Goal: Communication & Community: Answer question/provide support

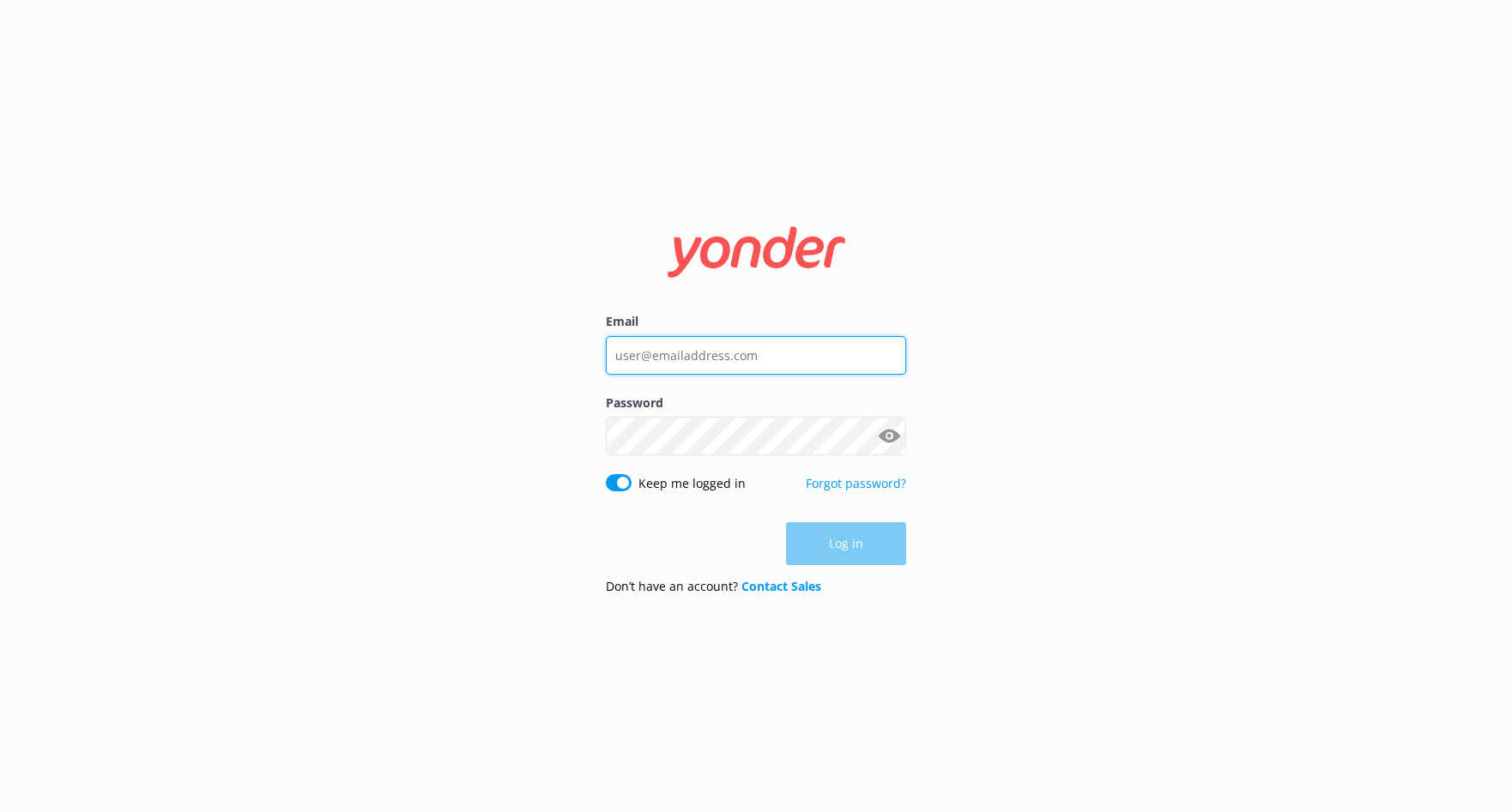
type input "[EMAIL_ADDRESS][DOMAIN_NAME]"
click at [816, 553] on div "Log in" at bounding box center [755, 543] width 300 height 43
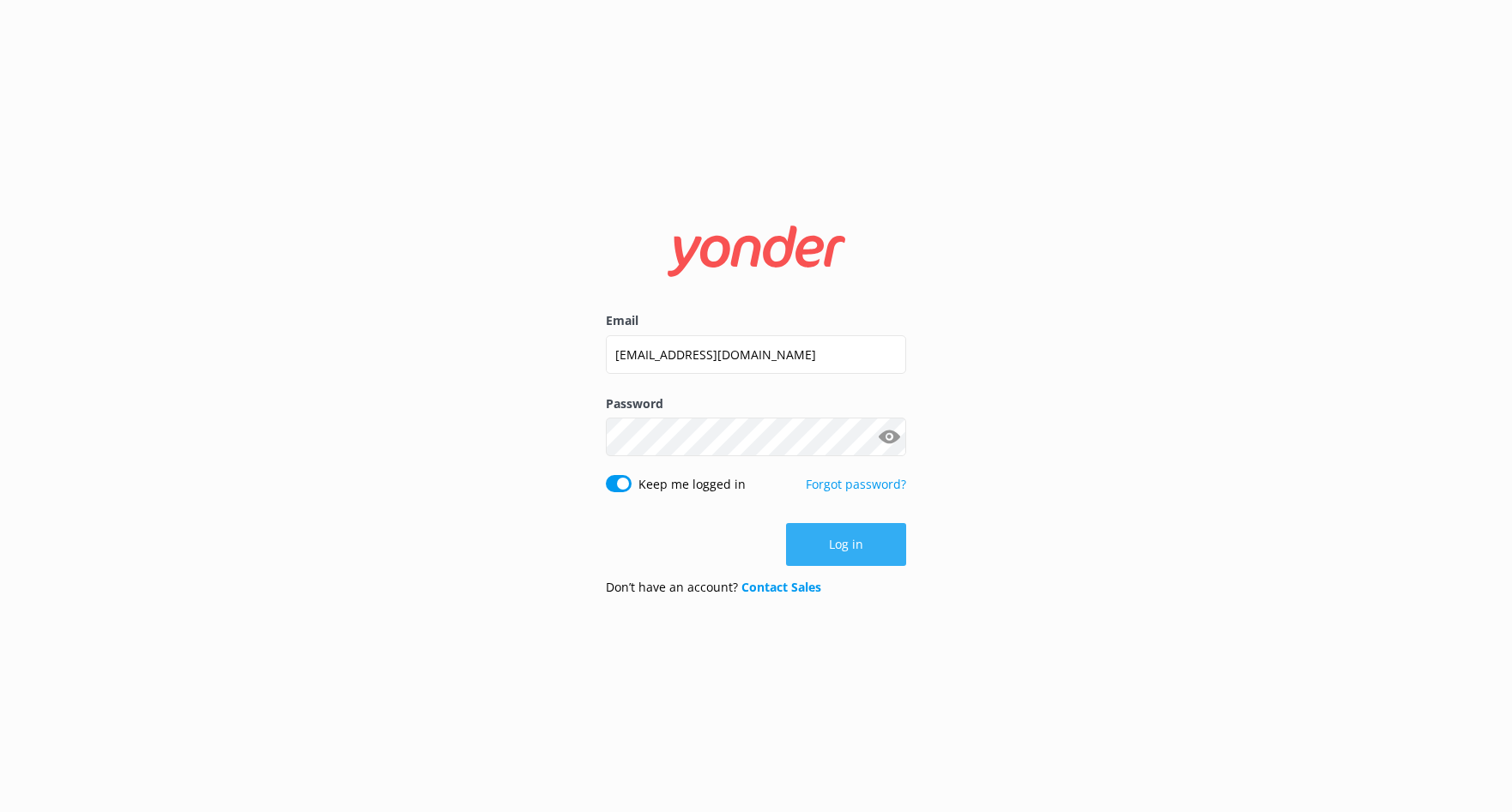
click at [819, 549] on button "Log in" at bounding box center [845, 544] width 120 height 43
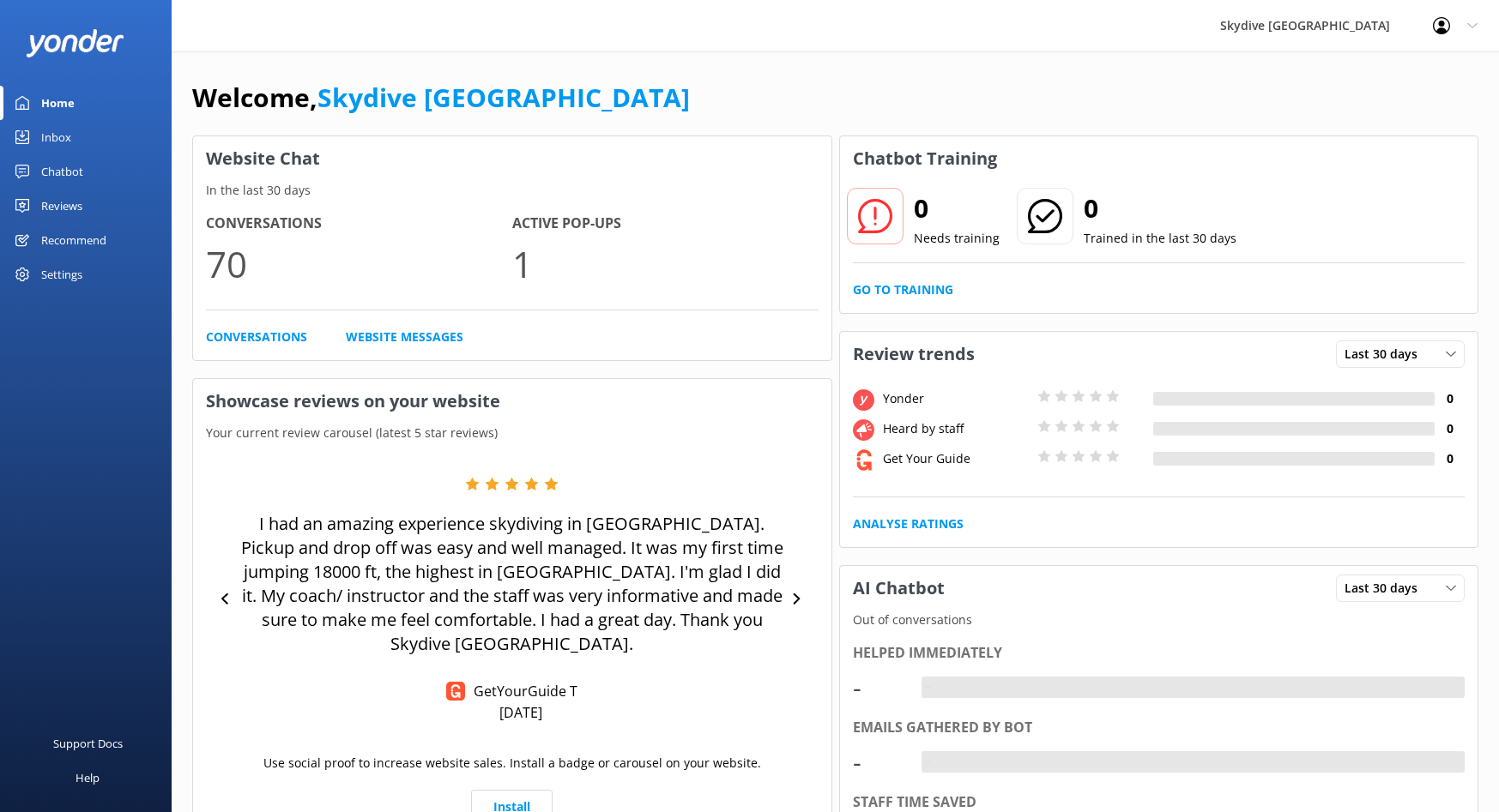
click at [69, 142] on div "Inbox" at bounding box center [56, 137] width 30 height 35
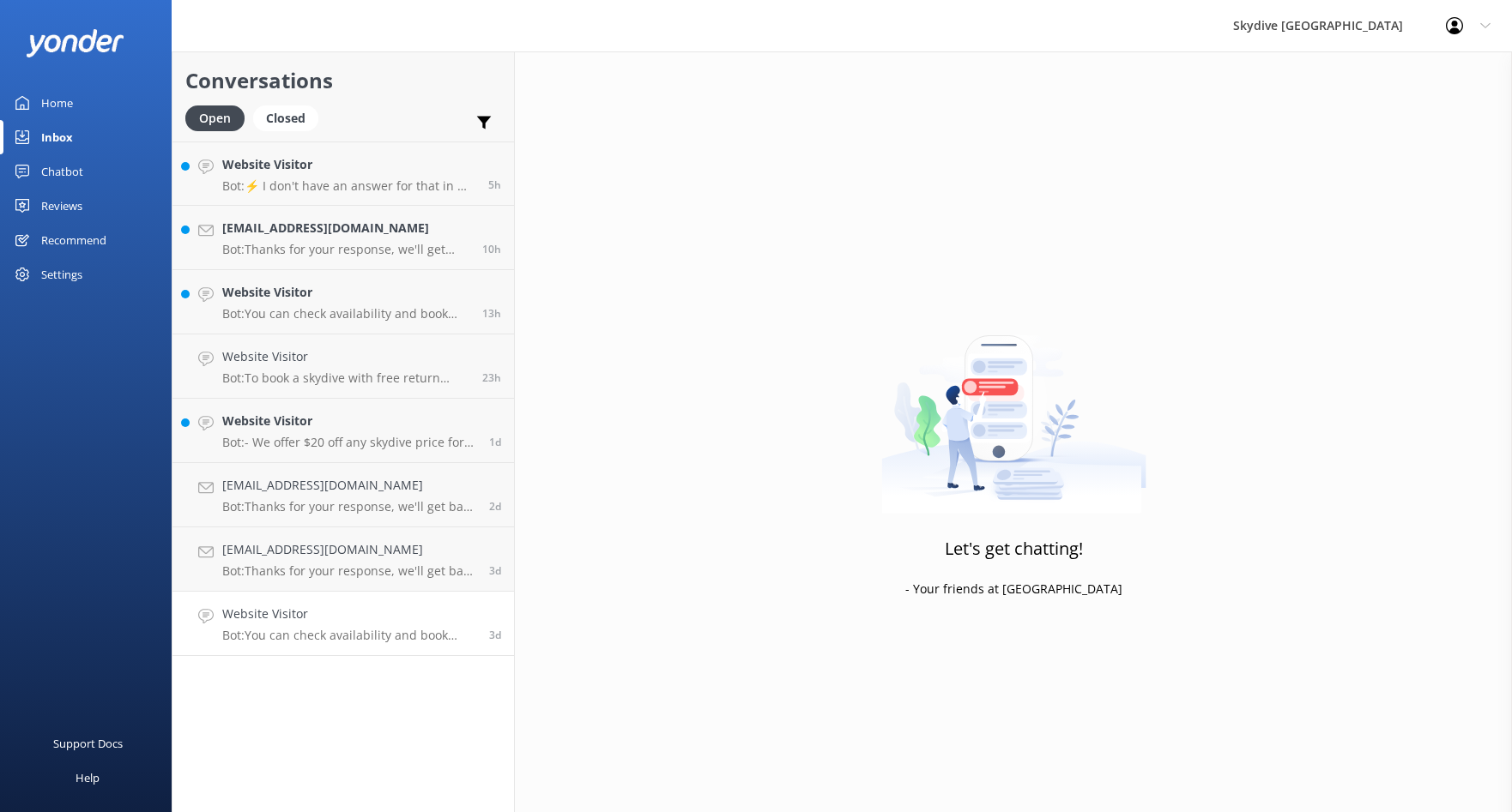
click at [367, 630] on p "Bot: You can check availability and book your skydiving experience on our websi…" at bounding box center [349, 636] width 254 height 16
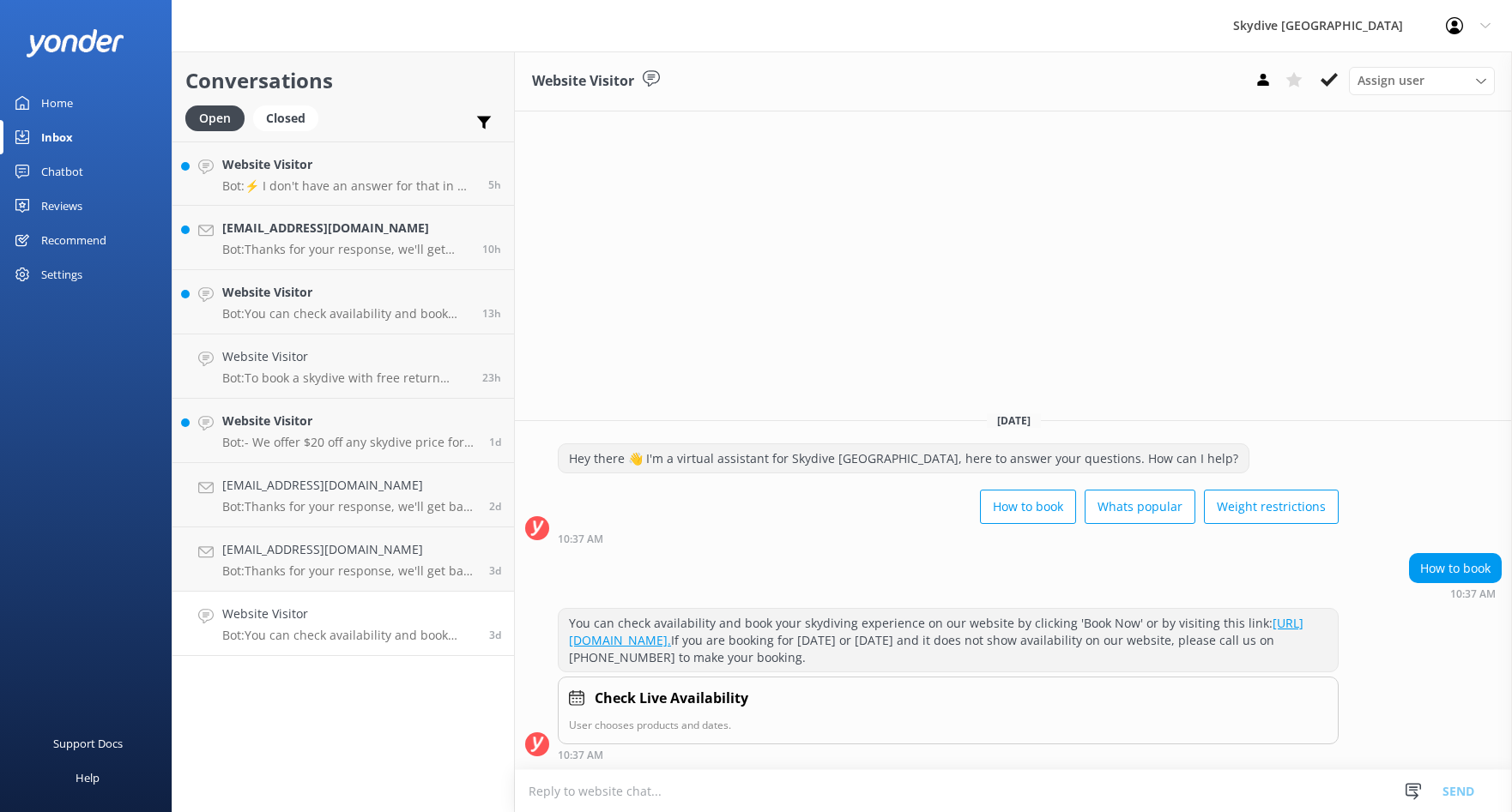
click at [1311, 73] on div "Assign user [PERSON_NAME] [GEOGRAPHIC_DATA]" at bounding box center [1370, 81] width 247 height 28
click at [1325, 74] on icon at bounding box center [1329, 79] width 17 height 17
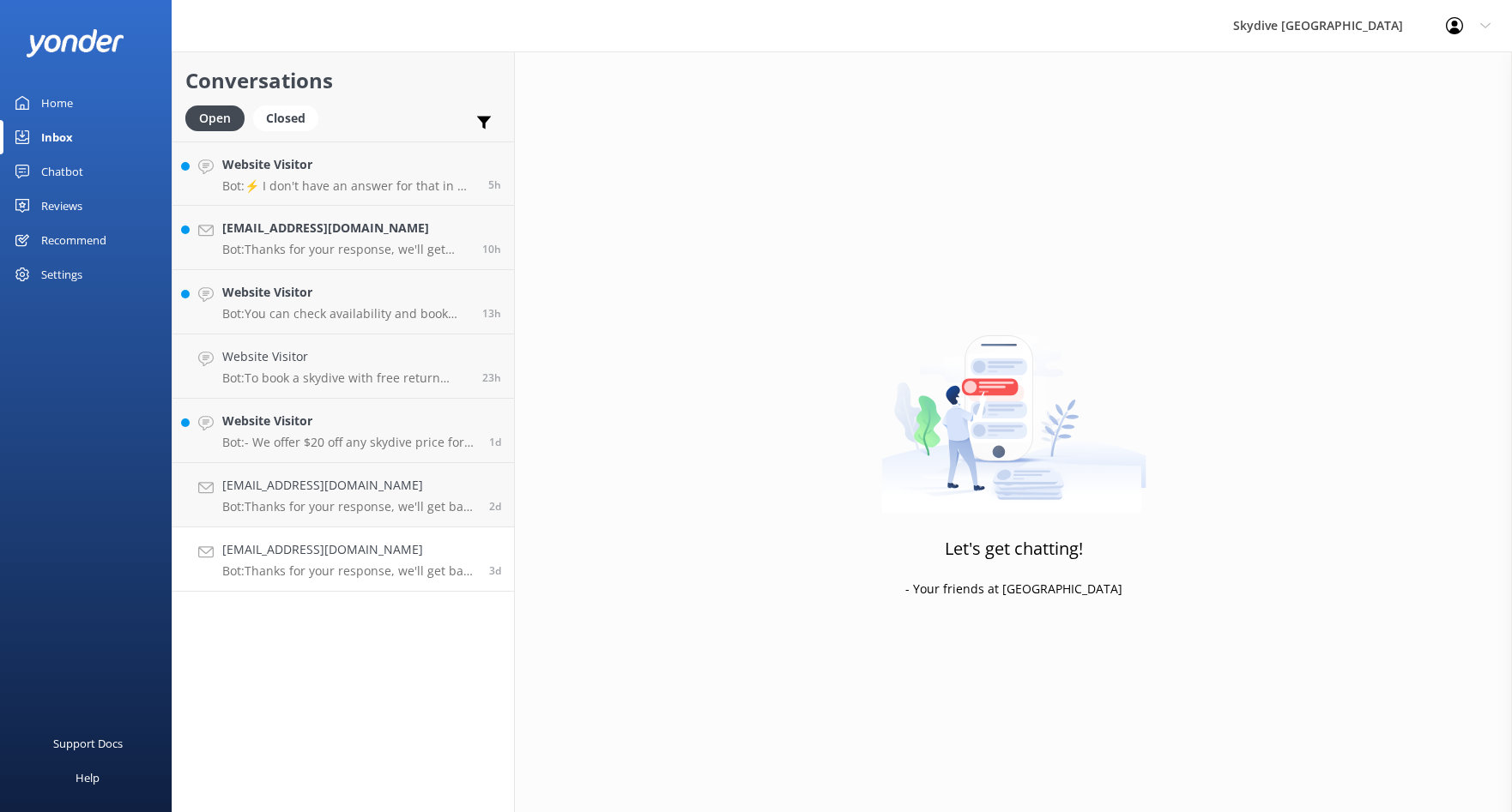
click at [328, 570] on p "Bot: Thanks for your response, we'll get back to you as soon as we can during o…" at bounding box center [349, 571] width 254 height 16
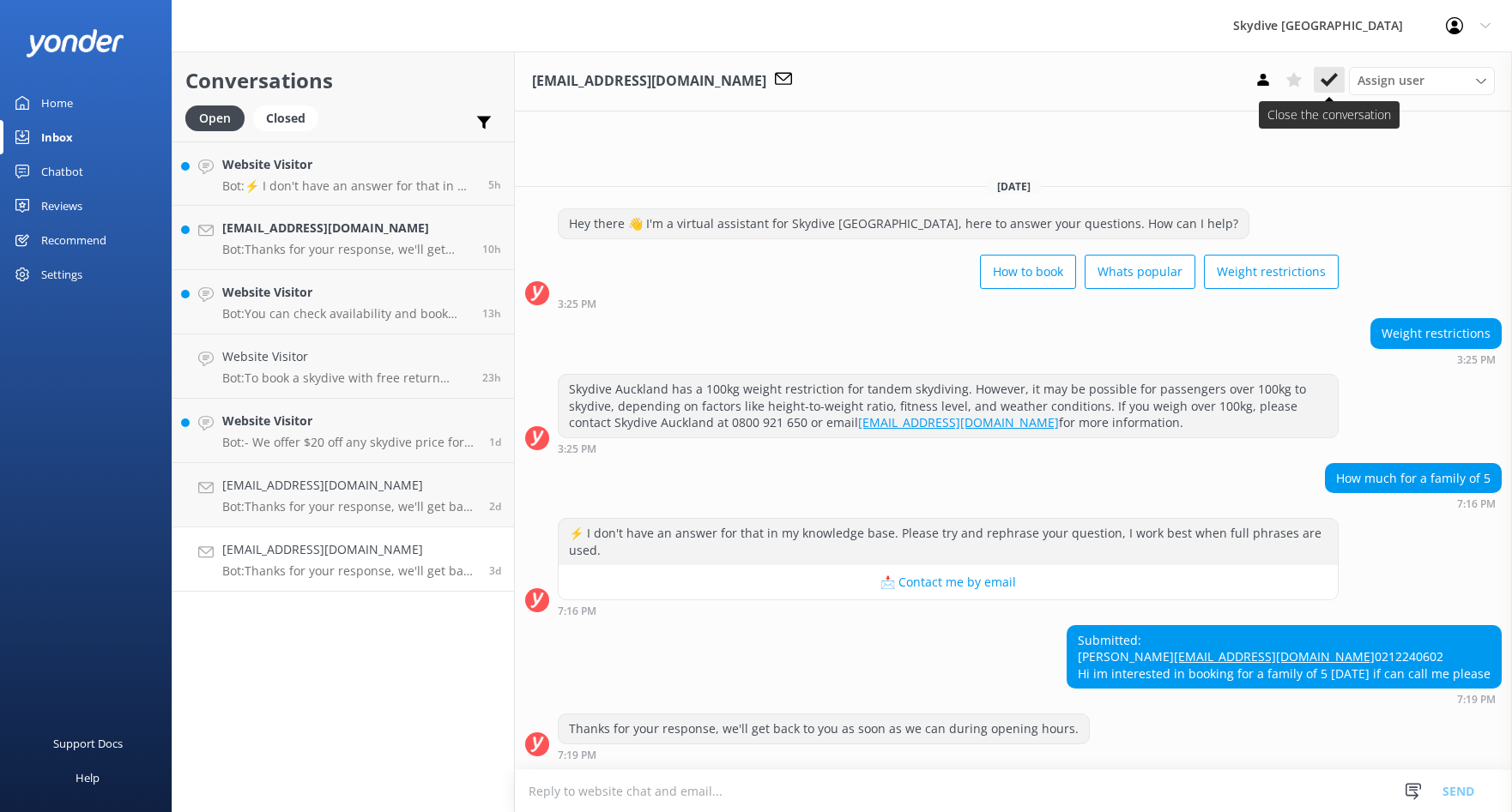
click at [1332, 84] on icon at bounding box center [1329, 79] width 17 height 17
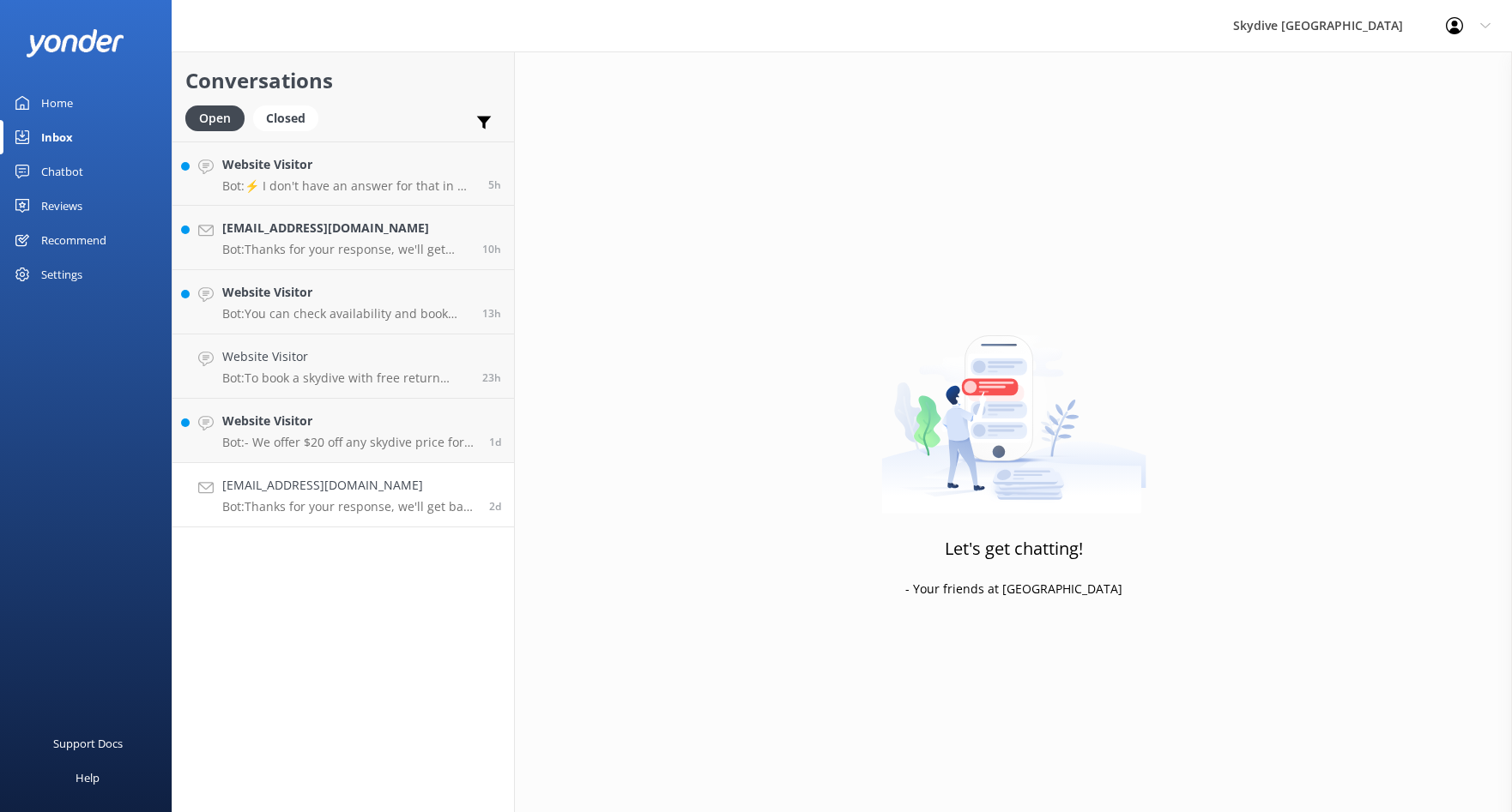
click at [357, 498] on div "[EMAIL_ADDRESS][DOMAIN_NAME] Bot: Thanks for your response, we'll get back to y…" at bounding box center [349, 495] width 254 height 38
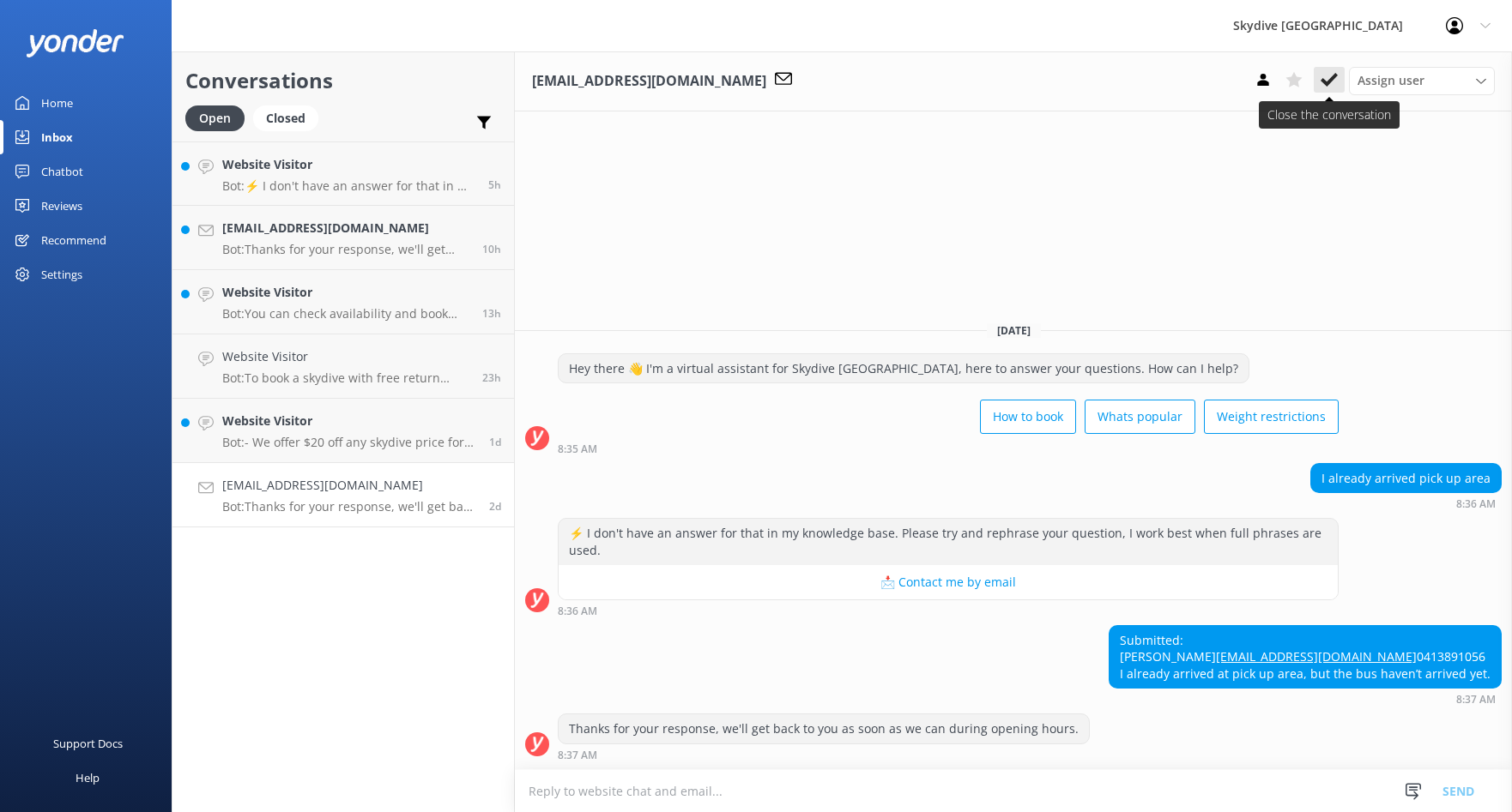
click at [1339, 85] on button at bounding box center [1329, 80] width 31 height 26
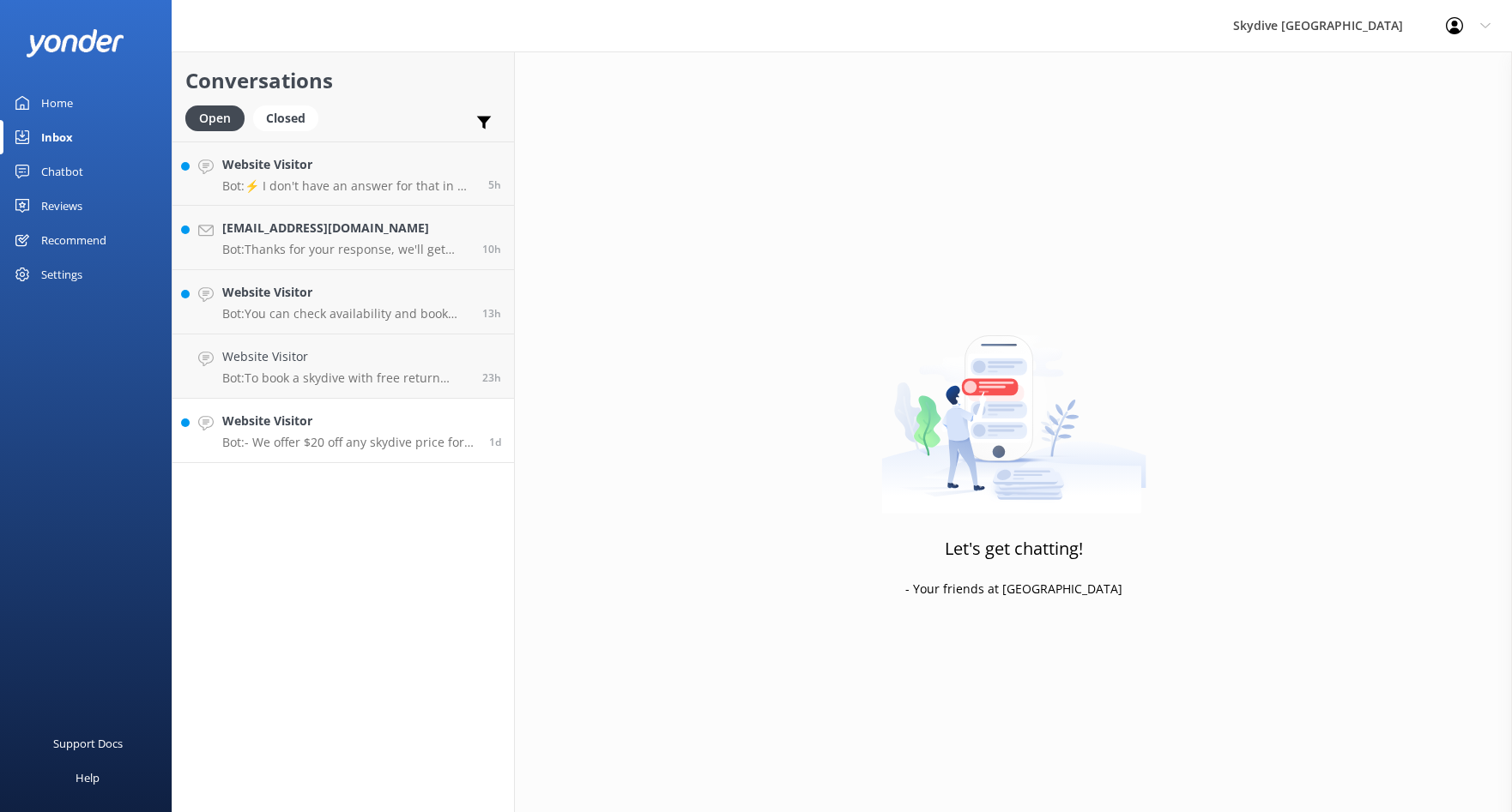
click at [372, 451] on link "Website Visitor Bot: - We offer $20 off any skydive price for students with the…" at bounding box center [343, 431] width 342 height 64
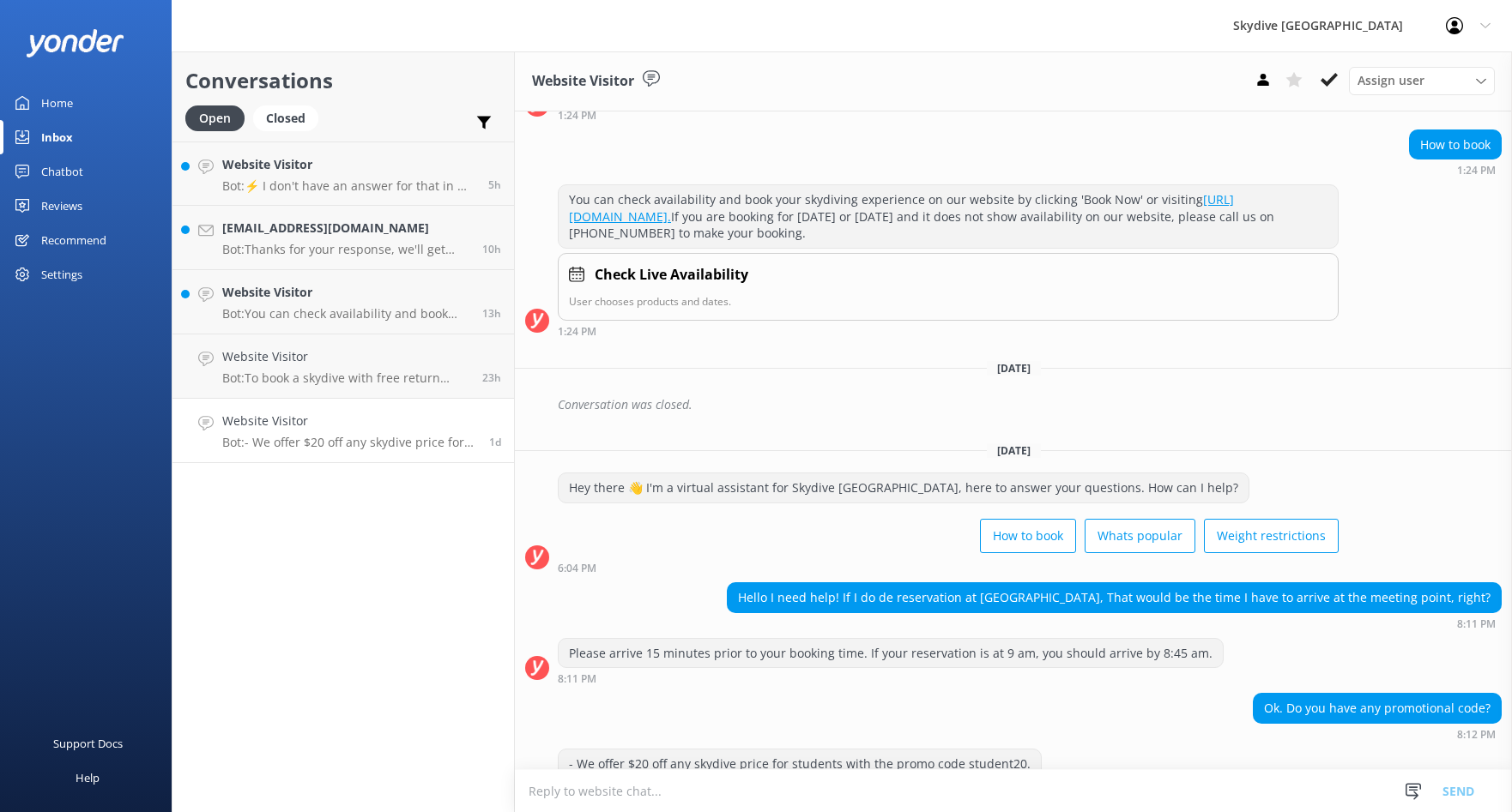
scroll to position [221, 0]
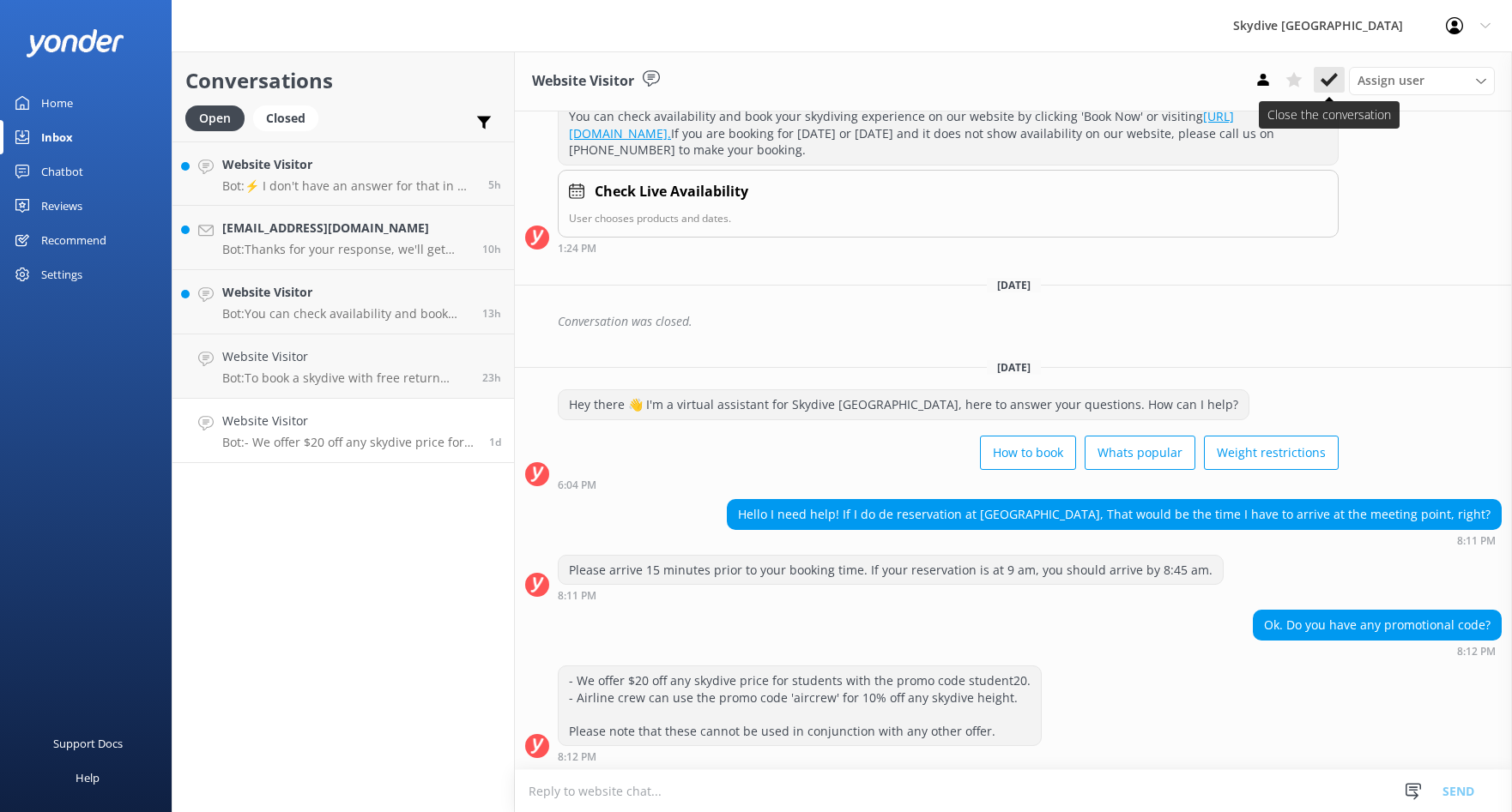
click at [1321, 81] on icon at bounding box center [1329, 79] width 17 height 17
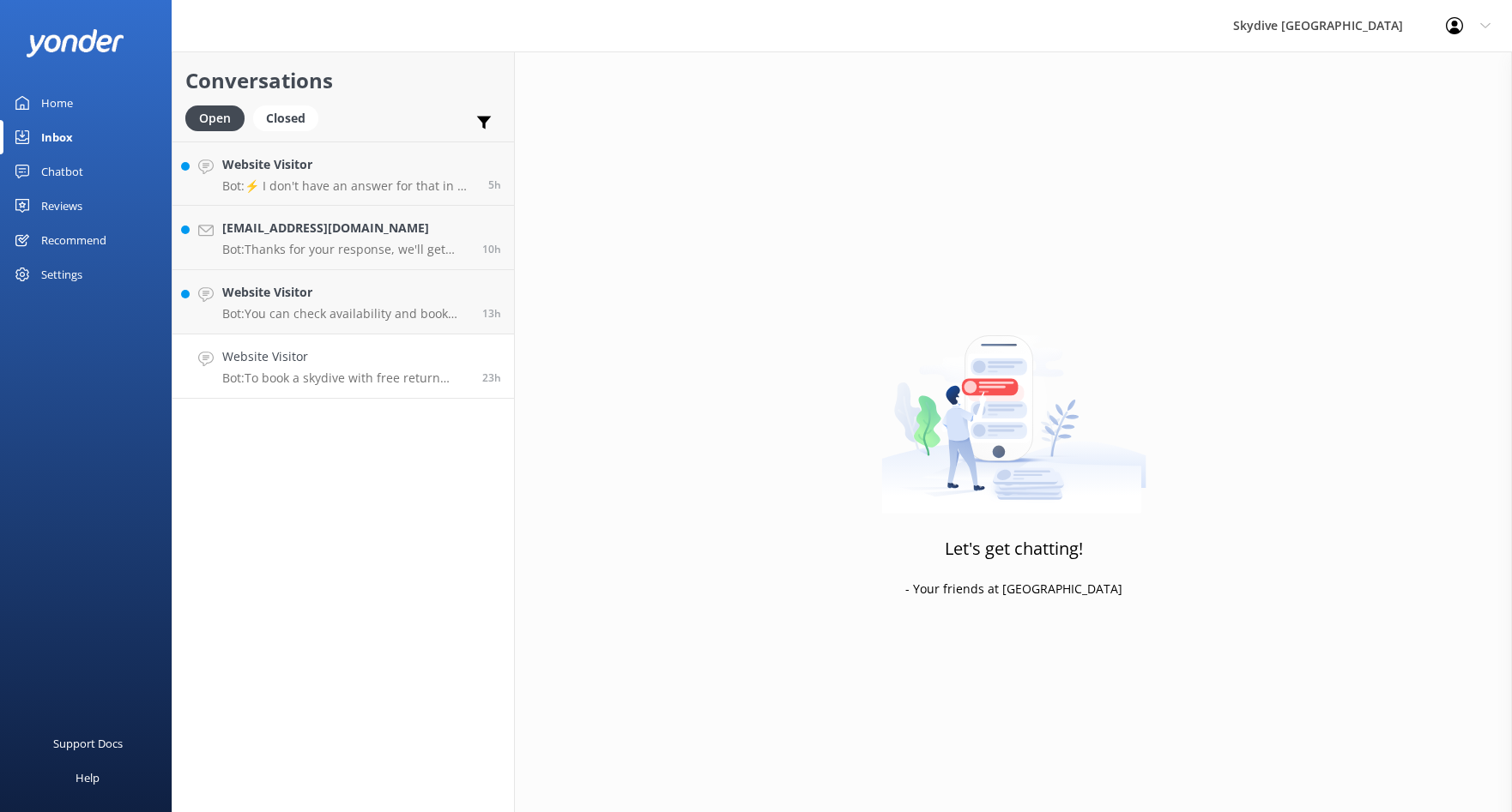
click at [393, 368] on div "Website Visitor Bot: To book a skydive with free return pickup from [GEOGRAPHIC…" at bounding box center [345, 366] width 247 height 38
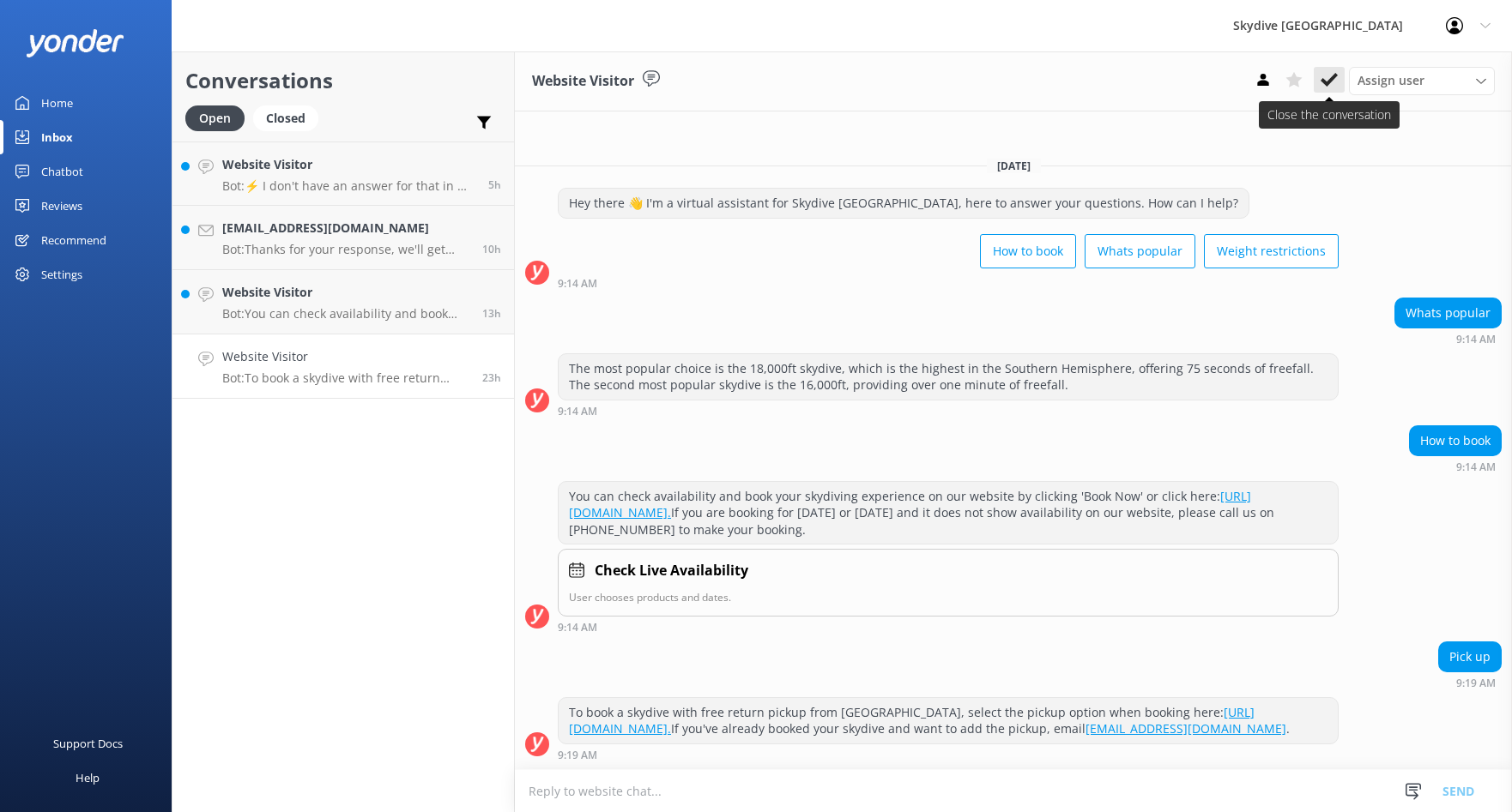
click at [1321, 80] on icon at bounding box center [1329, 79] width 17 height 17
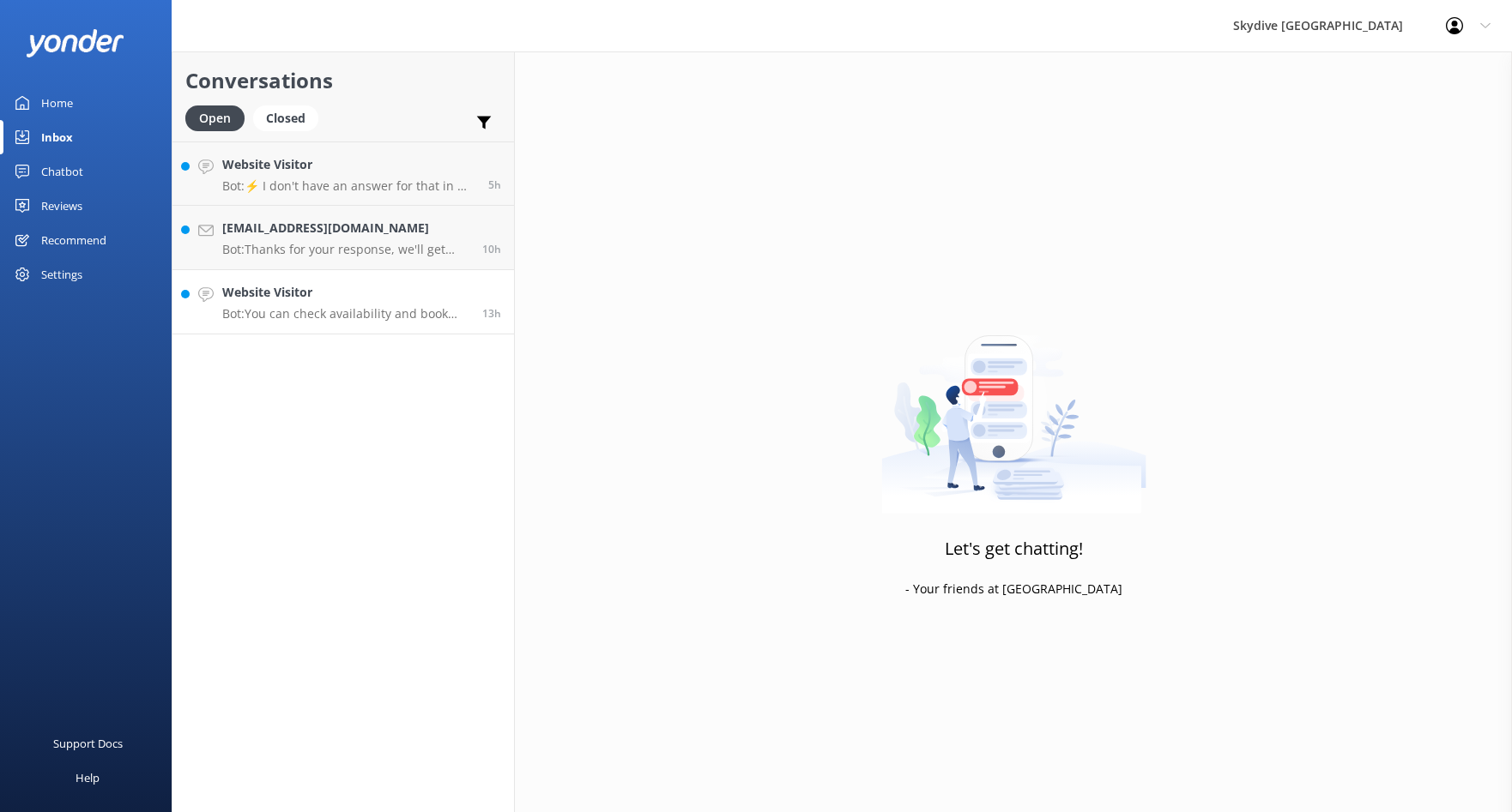
click at [391, 301] on h4 "Website Visitor" at bounding box center [345, 292] width 247 height 19
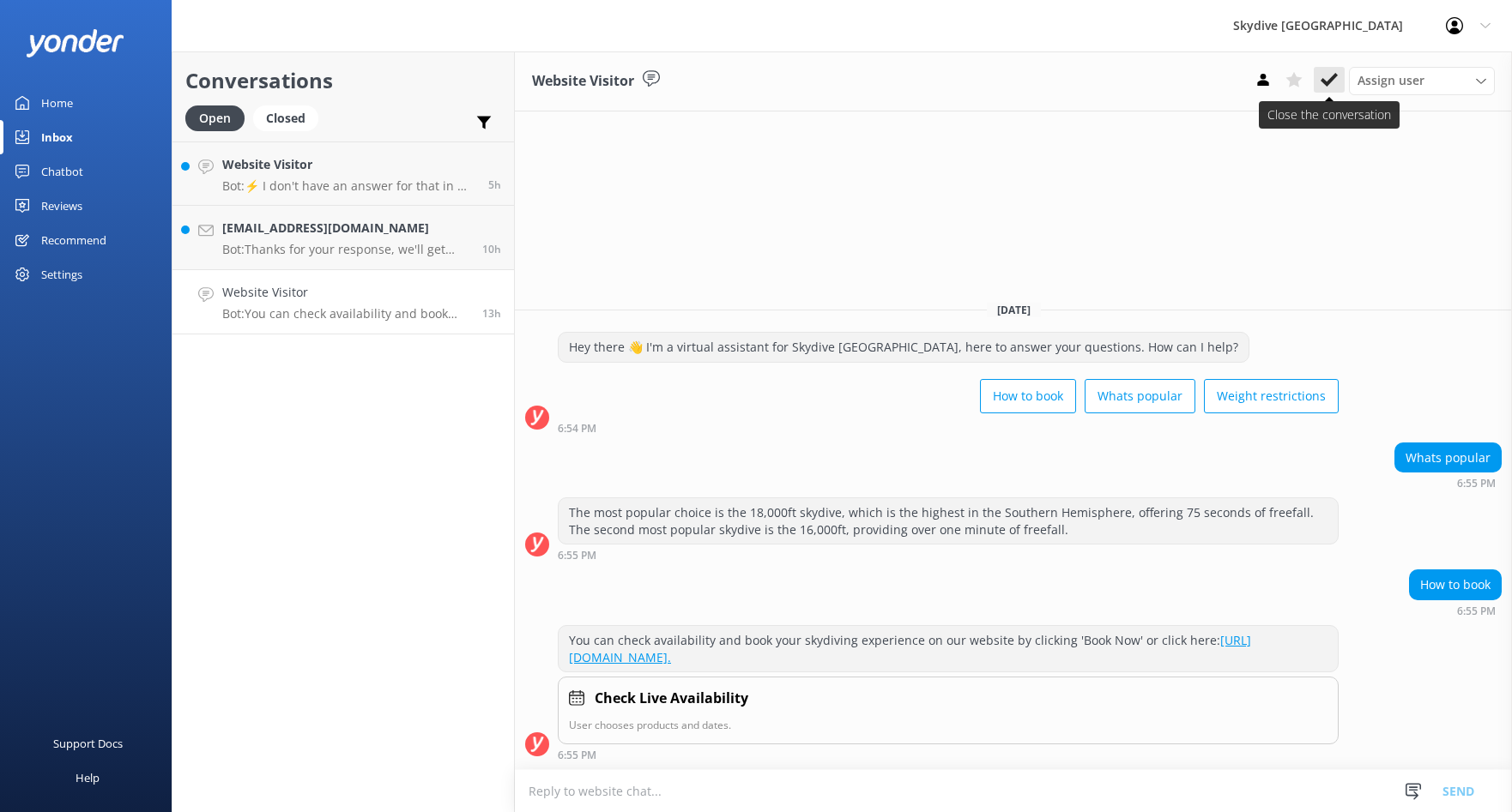
click at [1340, 80] on button at bounding box center [1329, 80] width 31 height 26
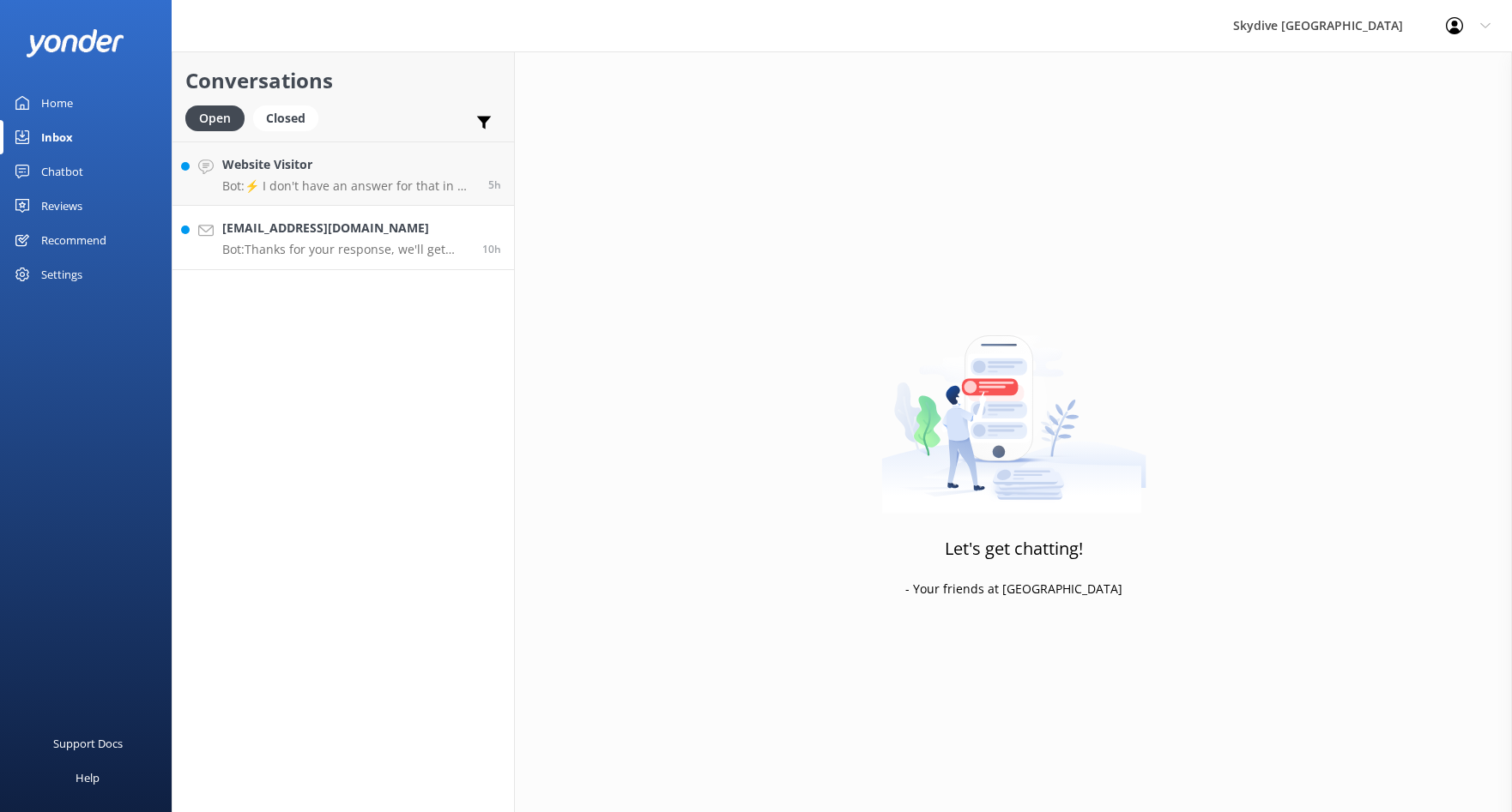
click at [358, 243] on p "Bot: Thanks for your response, we'll get back to you as soon as we can during o…" at bounding box center [345, 250] width 247 height 16
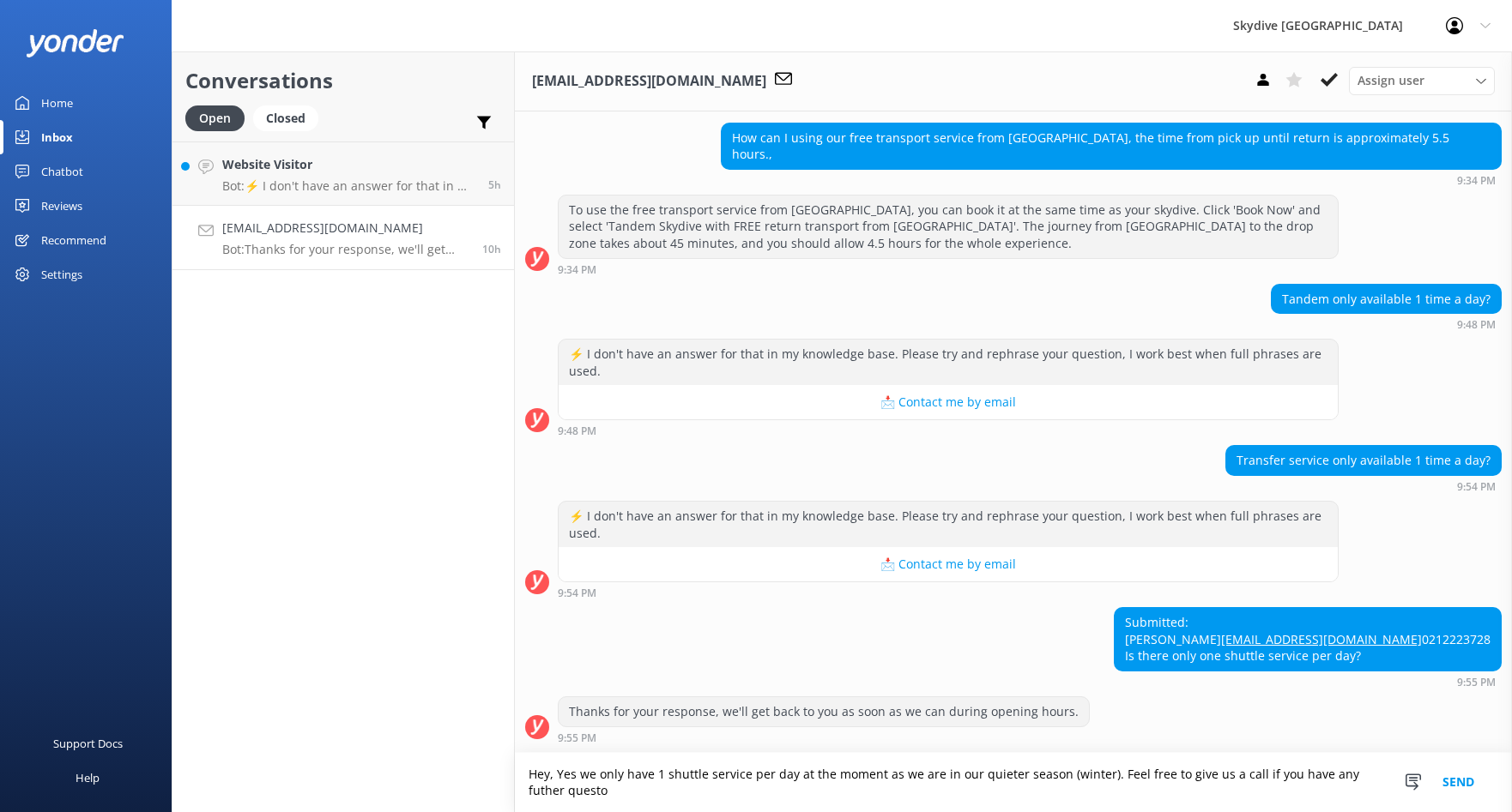
scroll to position [899, 0]
click at [547, 794] on textarea "Hey, Yes we only have 1 shuttle service per day at the moment as we are in our …" at bounding box center [1013, 782] width 997 height 59
click at [766, 786] on textarea "Hey, Yes we only have 1 shuttle service per day at the moment as we are in our …" at bounding box center [1013, 782] width 997 height 59
type textarea "Hey, Yes we only have 1 shuttle service per day at the moment as we are in our …"
click at [1453, 784] on button "Send" at bounding box center [1458, 782] width 64 height 59
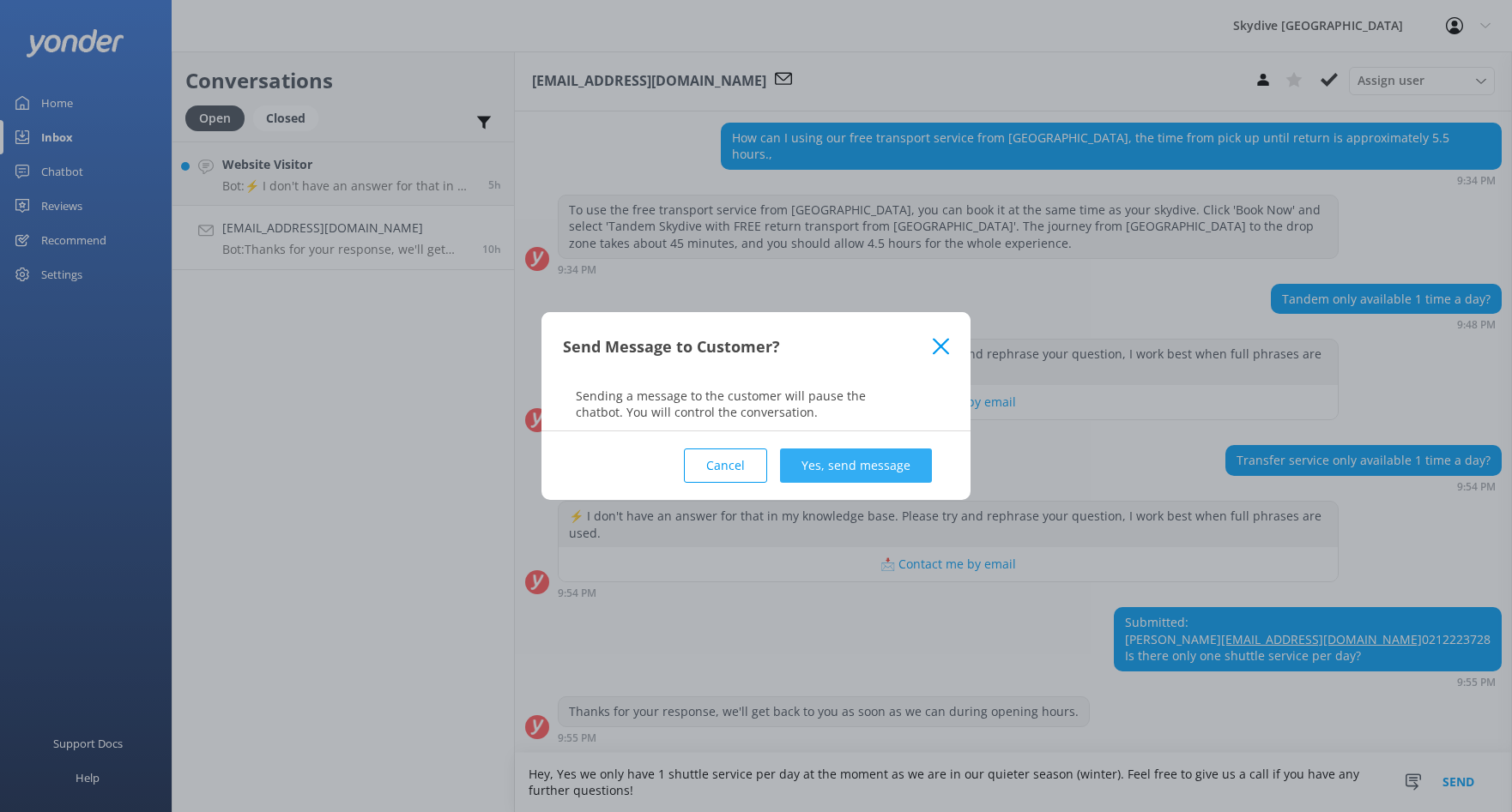
click at [865, 478] on button "Yes, send message" at bounding box center [855, 465] width 152 height 35
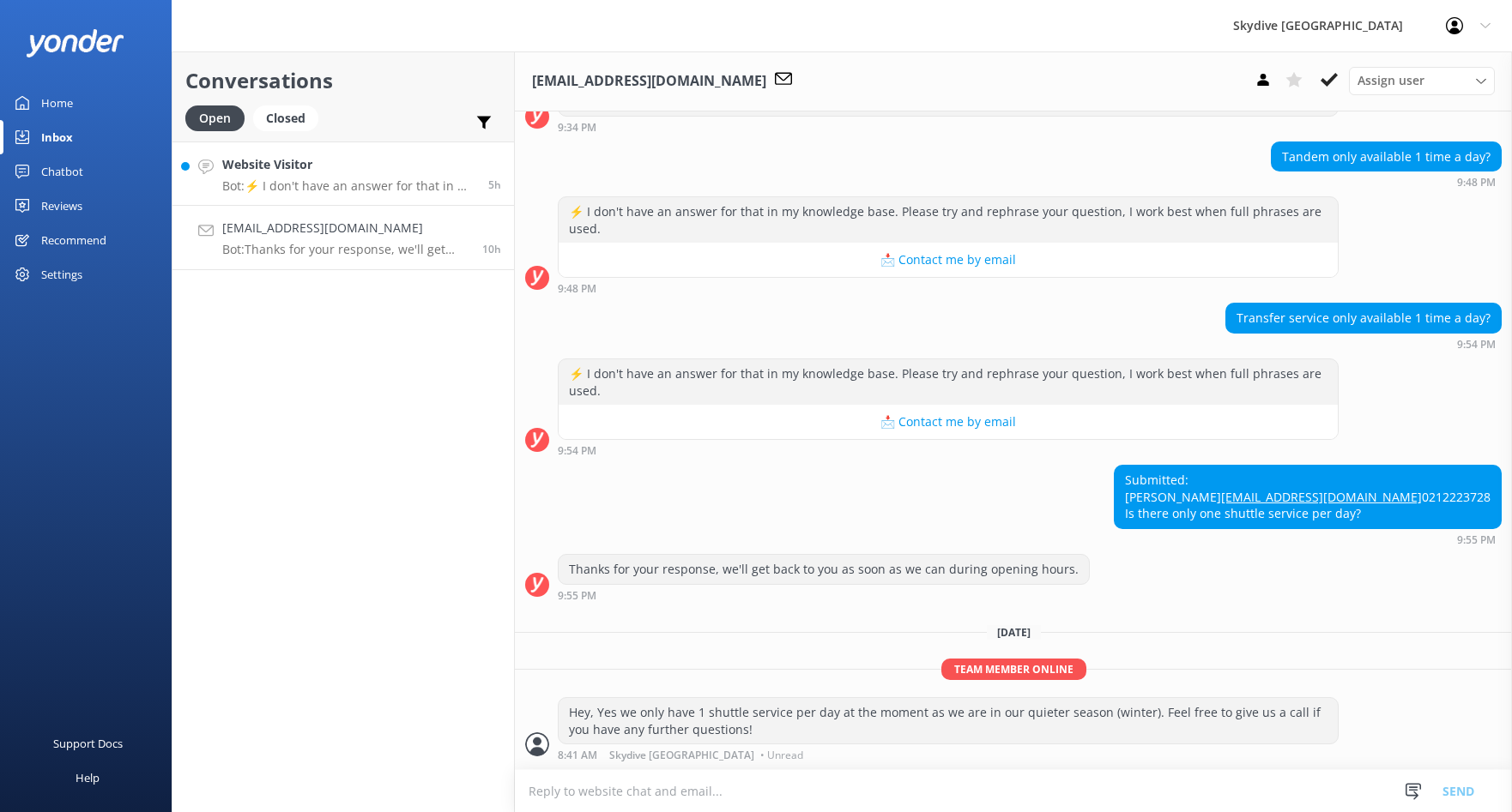
scroll to position [1043, 0]
click at [342, 180] on p "Bot: ⚡ I don't have an answer for that in my knowledge base. Please try and rep…" at bounding box center [348, 186] width 253 height 16
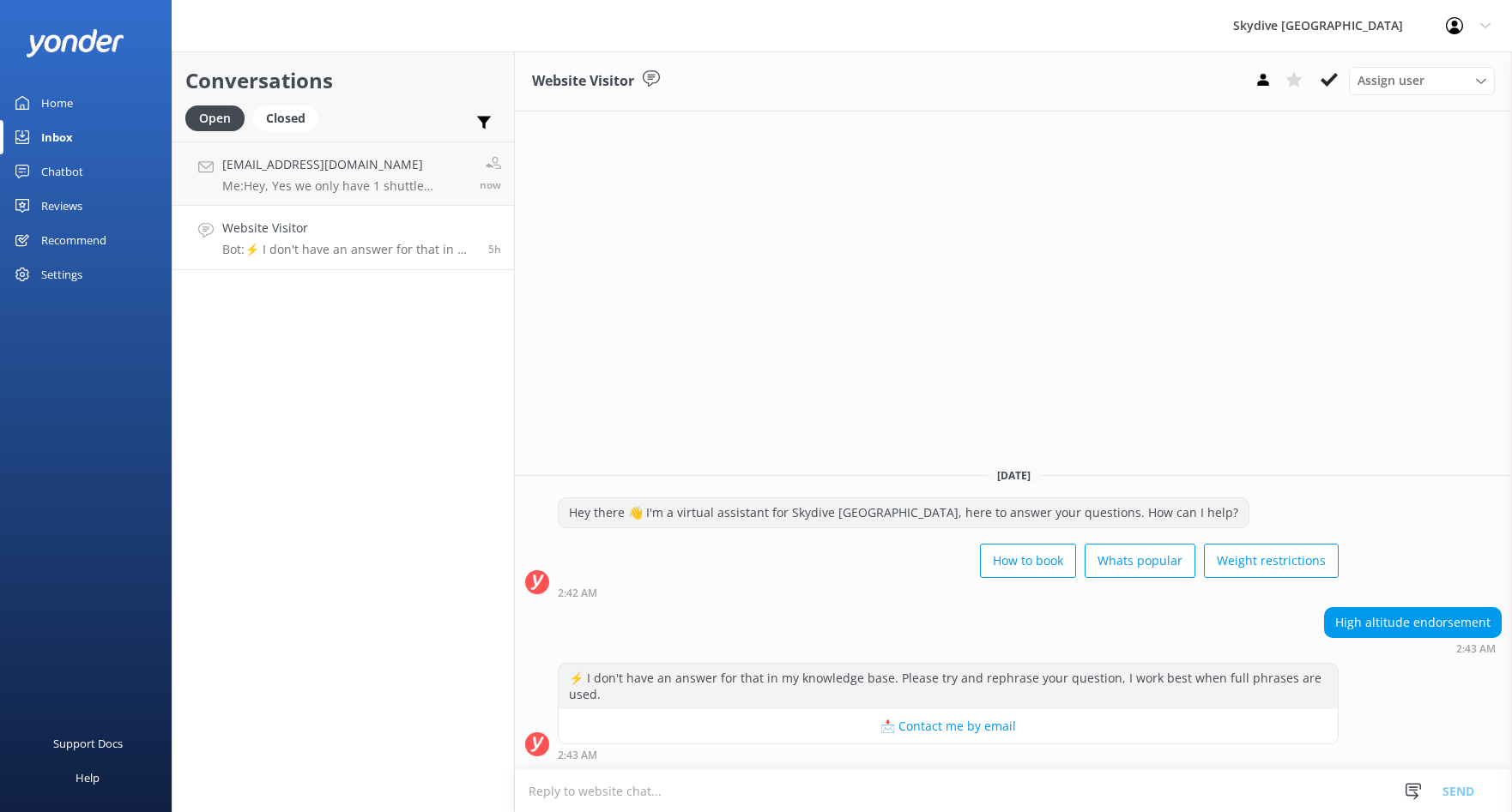
click at [1231, 779] on textarea at bounding box center [1013, 791] width 997 height 42
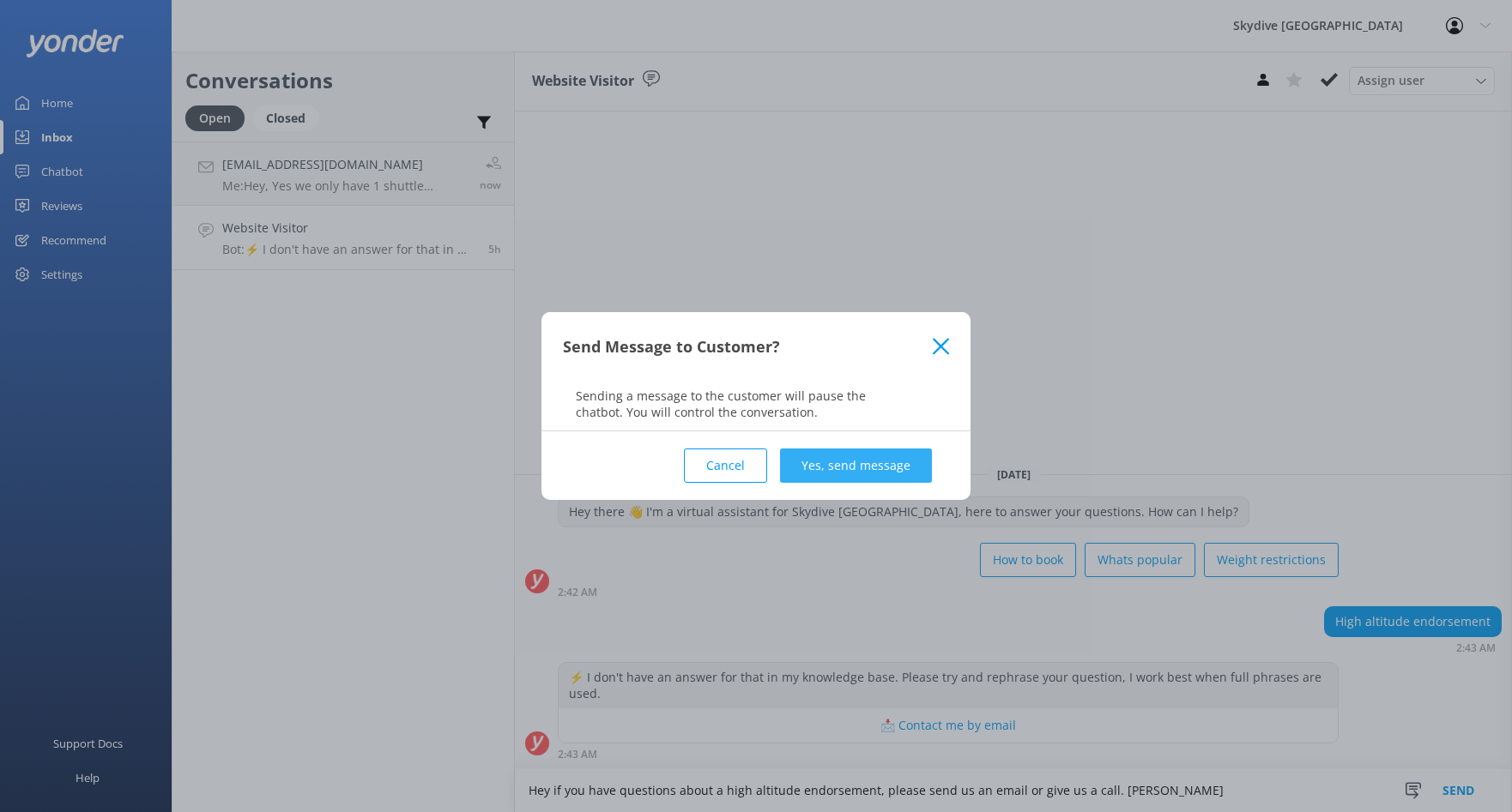
type textarea "Hey if you have questions about a high altitude endorsement, please send us an …"
click at [848, 480] on button "Yes, send message" at bounding box center [855, 465] width 152 height 35
